Goal: Task Accomplishment & Management: Use online tool/utility

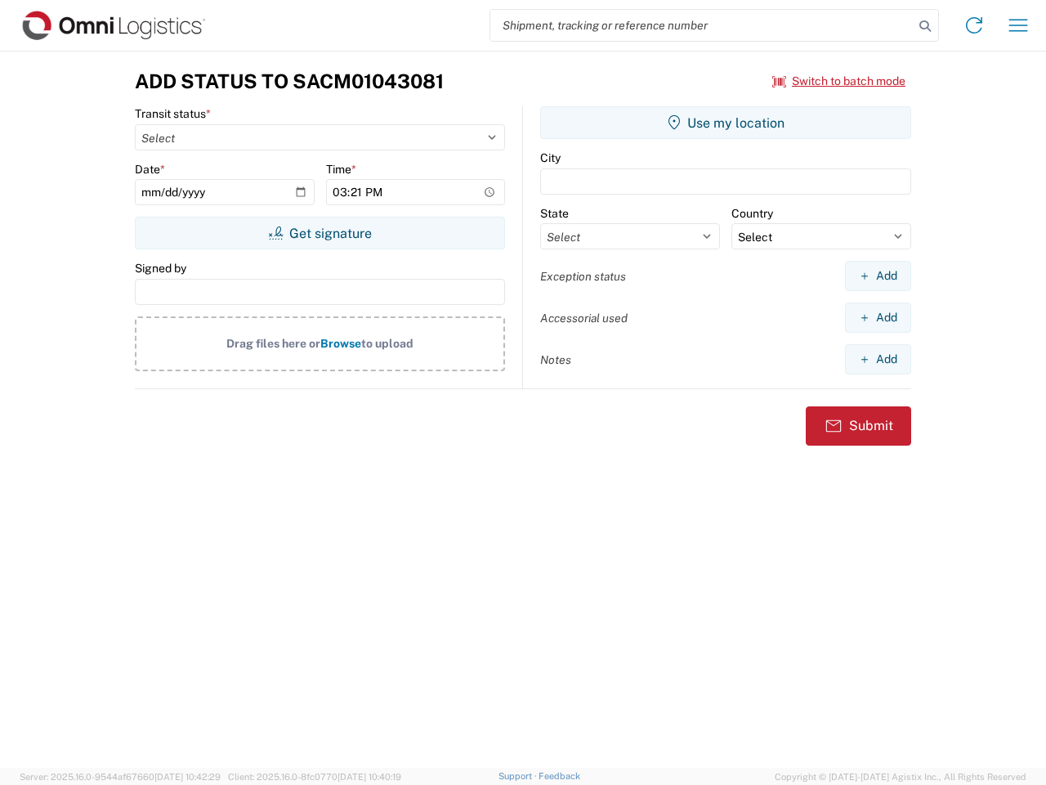
click at [702, 25] on input "search" at bounding box center [702, 25] width 423 height 31
click at [925, 26] on icon at bounding box center [925, 26] width 23 height 23
click at [974, 25] on icon at bounding box center [974, 25] width 26 height 26
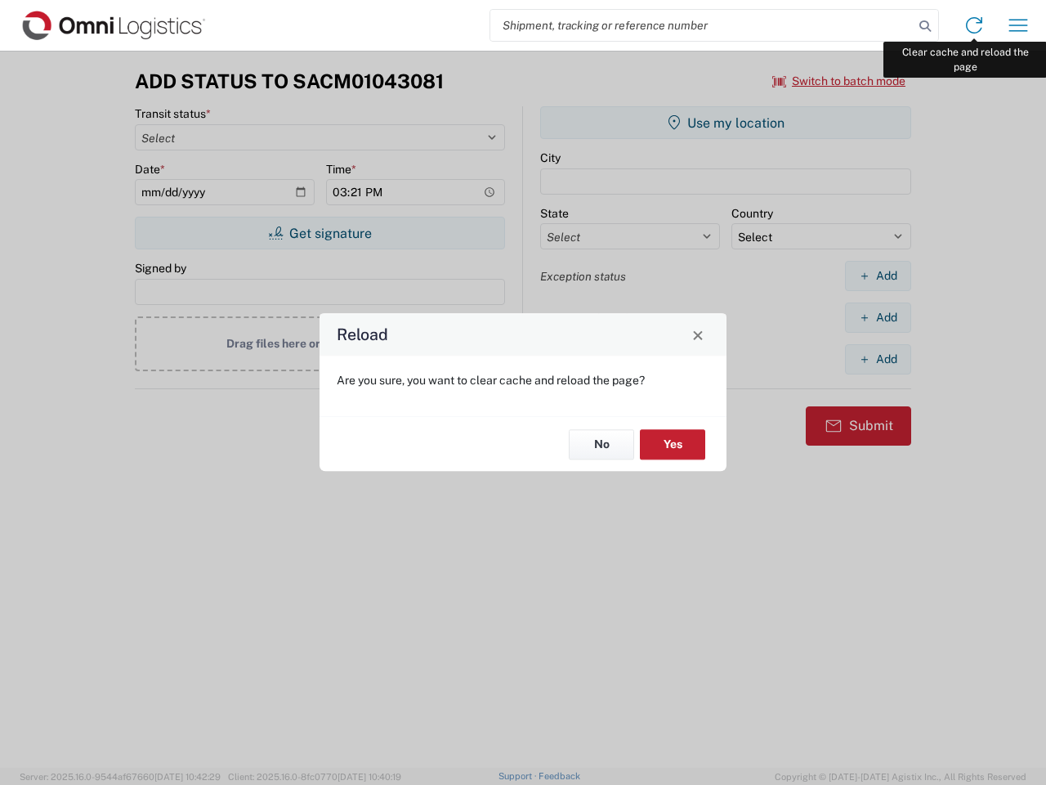
click at [1019, 25] on div "Reload Are you sure, you want to clear cache and reload the page? No Yes" at bounding box center [523, 392] width 1046 height 785
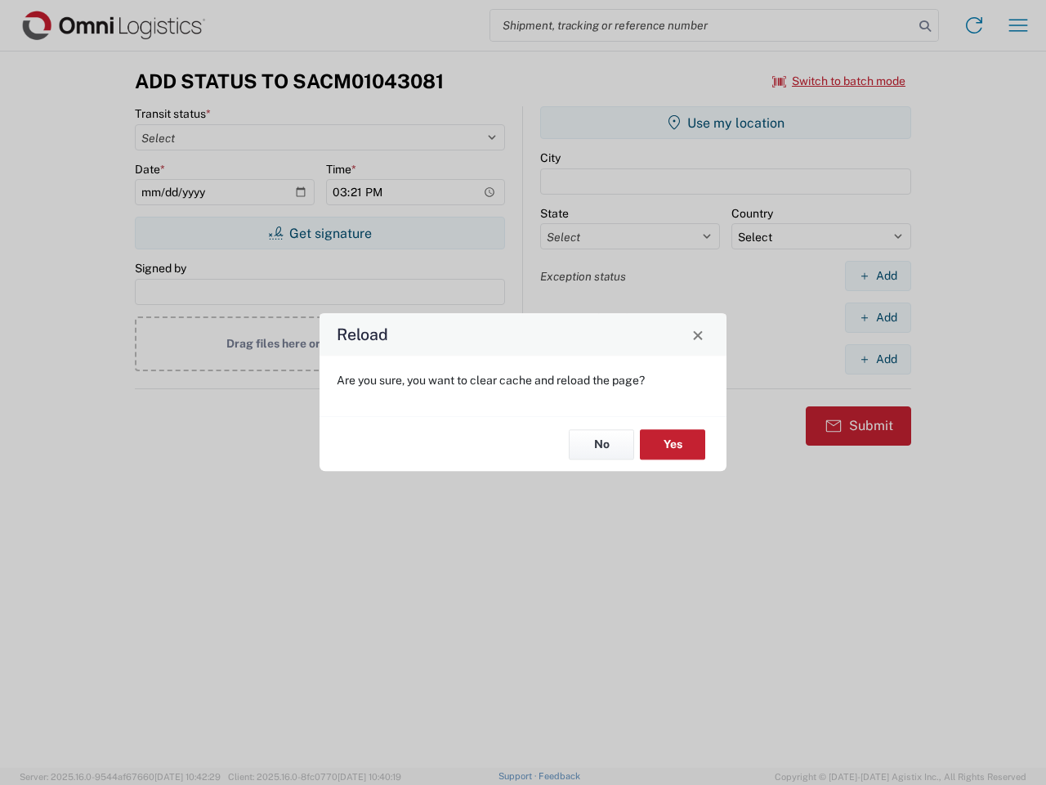
click at [840, 81] on div "Reload Are you sure, you want to clear cache and reload the page? No Yes" at bounding box center [523, 392] width 1046 height 785
click at [320, 233] on div "Reload Are you sure, you want to clear cache and reload the page? No Yes" at bounding box center [523, 392] width 1046 height 785
click at [726, 123] on div "Reload Are you sure, you want to clear cache and reload the page? No Yes" at bounding box center [523, 392] width 1046 height 785
click at [878, 275] on div "Reload Are you sure, you want to clear cache and reload the page? No Yes" at bounding box center [523, 392] width 1046 height 785
click at [878, 317] on div "Reload Are you sure, you want to clear cache and reload the page? No Yes" at bounding box center [523, 392] width 1046 height 785
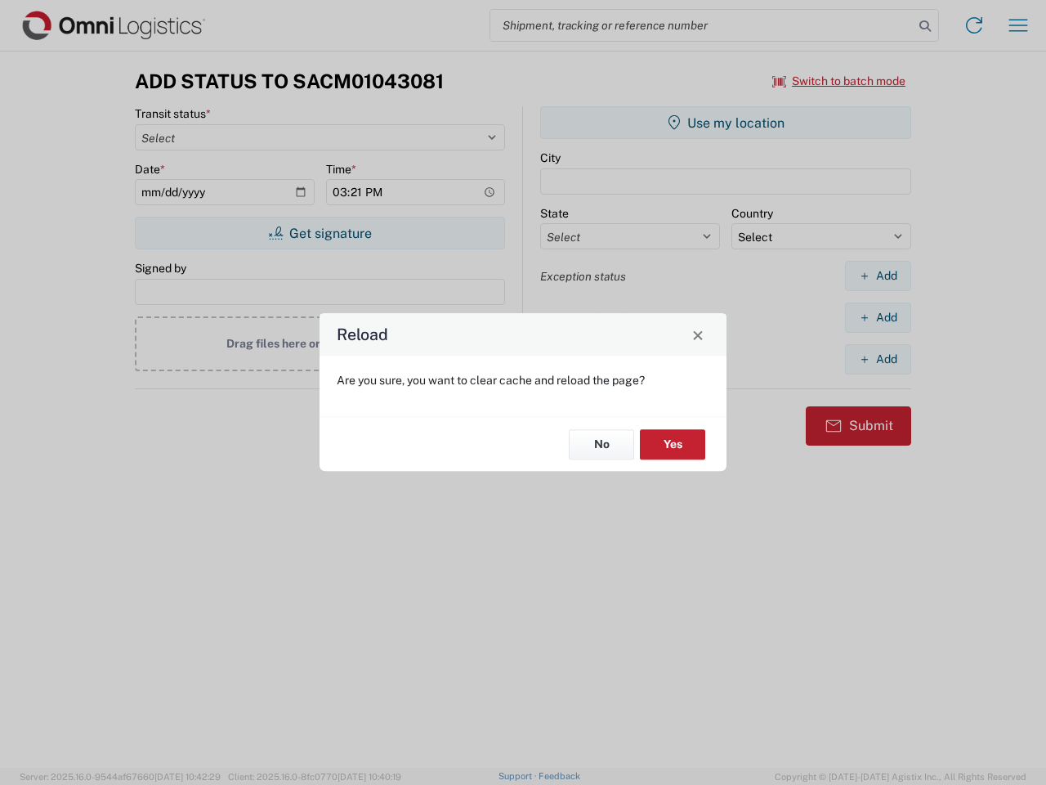
click at [878, 359] on div "Reload Are you sure, you want to clear cache and reload the page? No Yes" at bounding box center [523, 392] width 1046 height 785
